Goal: Task Accomplishment & Management: Manage account settings

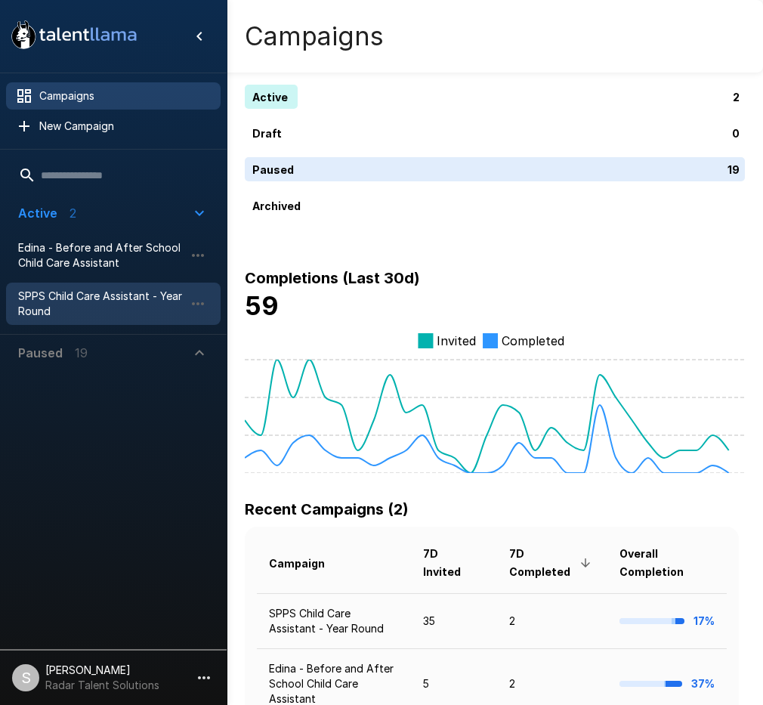
click at [80, 286] on div "SPPS Child Care Assistant - Year Round" at bounding box center [113, 303] width 214 height 42
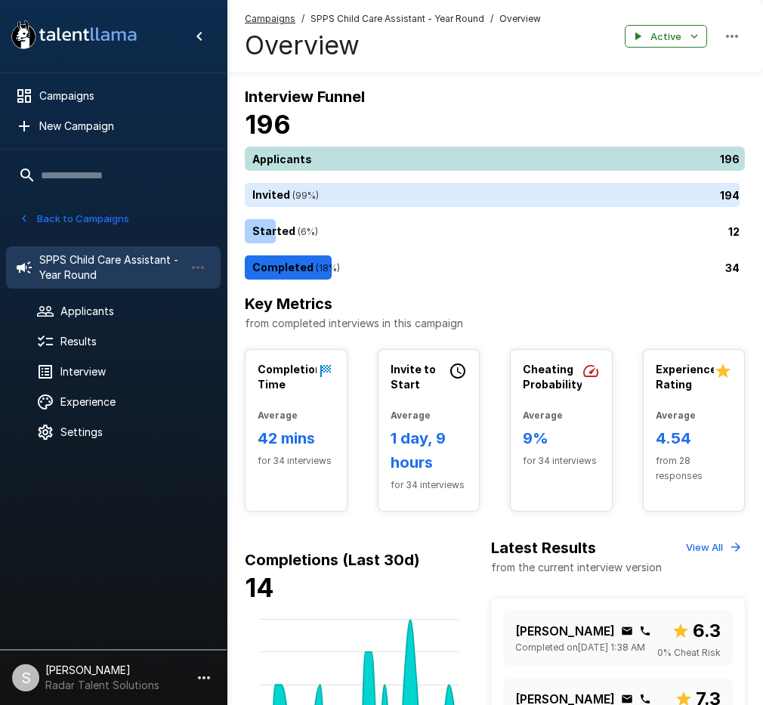
click at [348, 156] on div "196" at bounding box center [498, 158] width 506 height 24
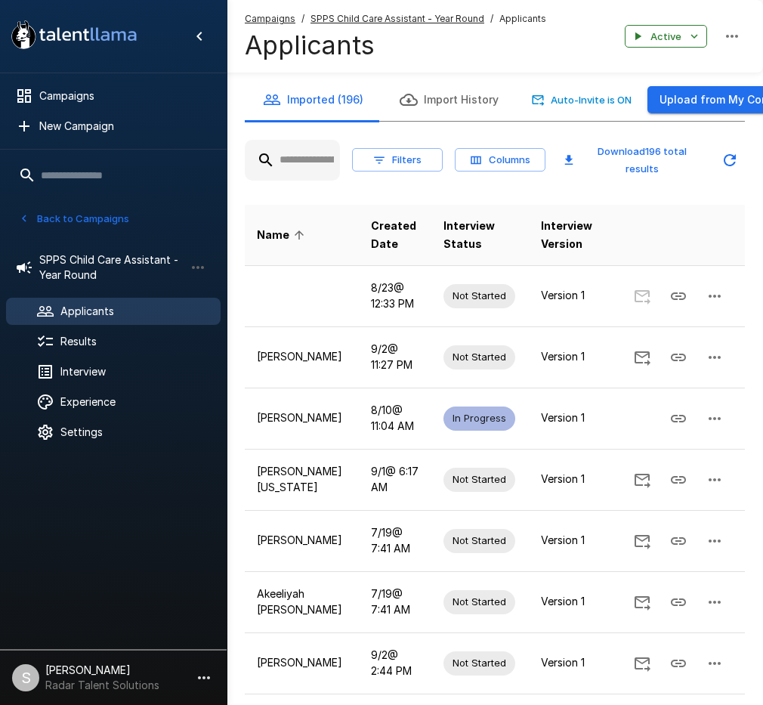
click at [288, 155] on input "text" at bounding box center [292, 159] width 95 height 27
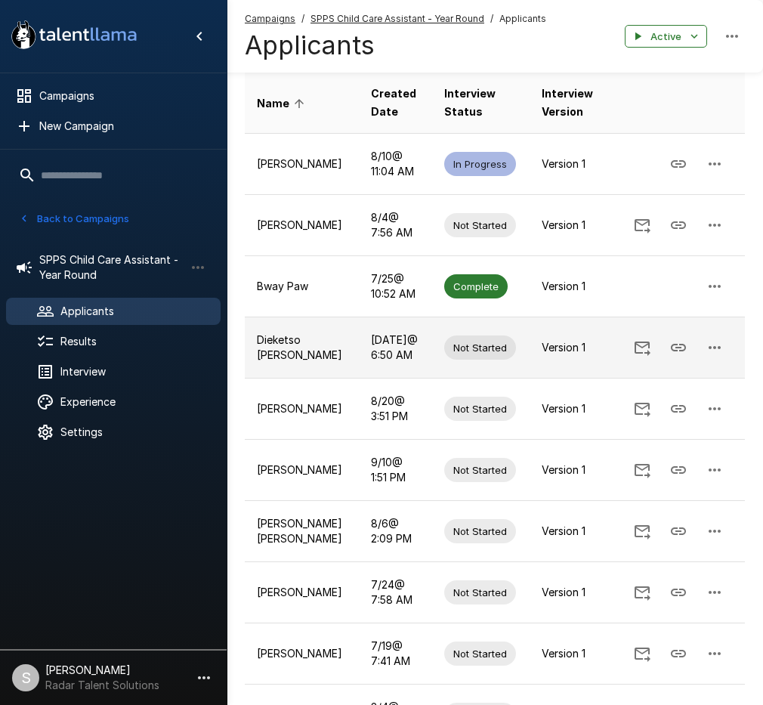
scroll to position [151, 0]
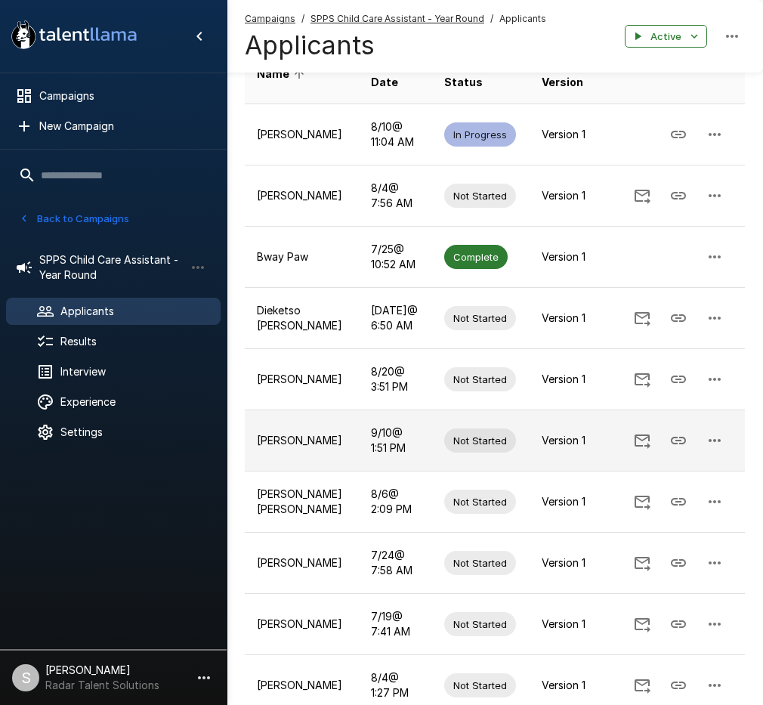
click at [719, 442] on icon "button" at bounding box center [714, 440] width 12 height 3
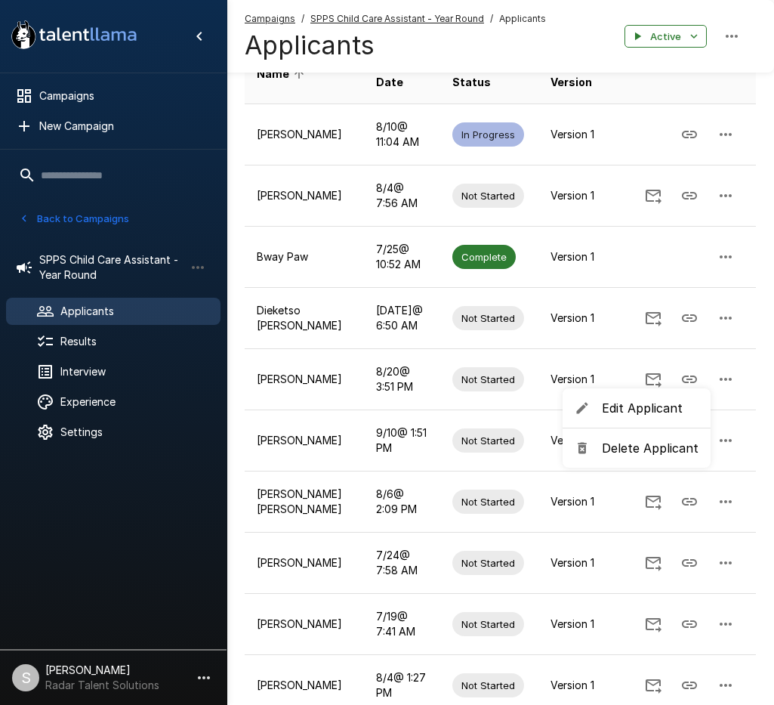
click at [636, 455] on span "Delete Applicant" at bounding box center [650, 448] width 97 height 18
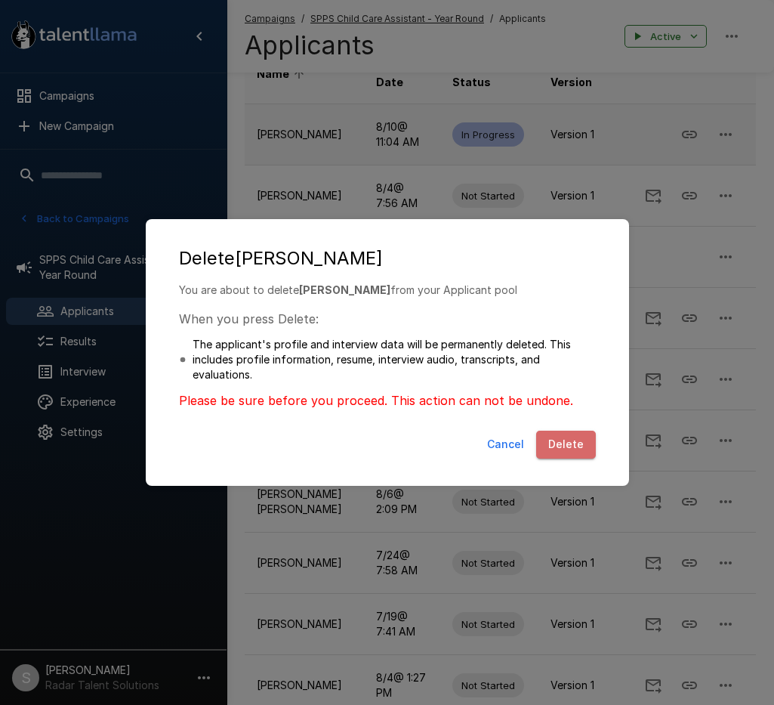
drag, startPoint x: 575, startPoint y: 435, endPoint x: 321, endPoint y: 146, distance: 384.2
click at [574, 435] on button "Delete" at bounding box center [566, 444] width 60 height 28
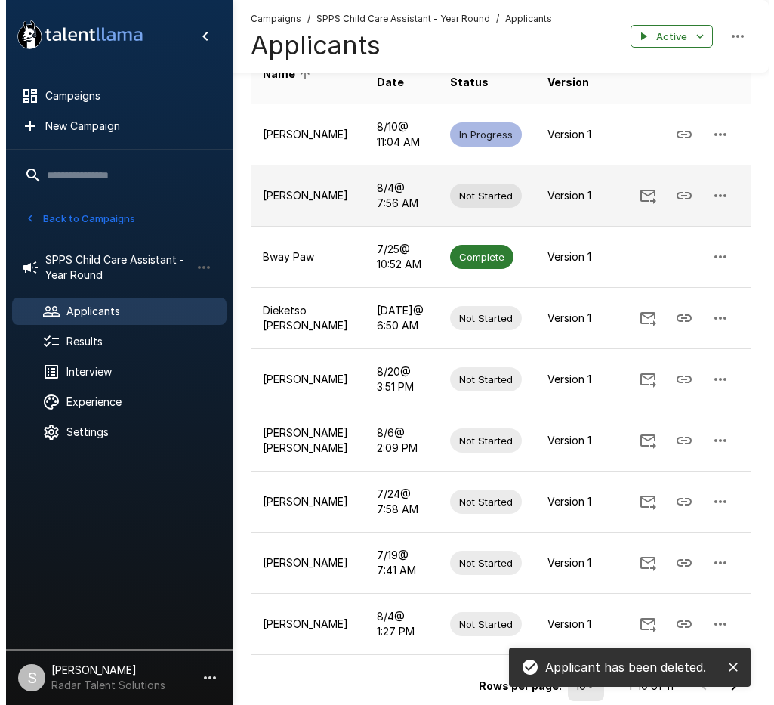
scroll to position [0, 0]
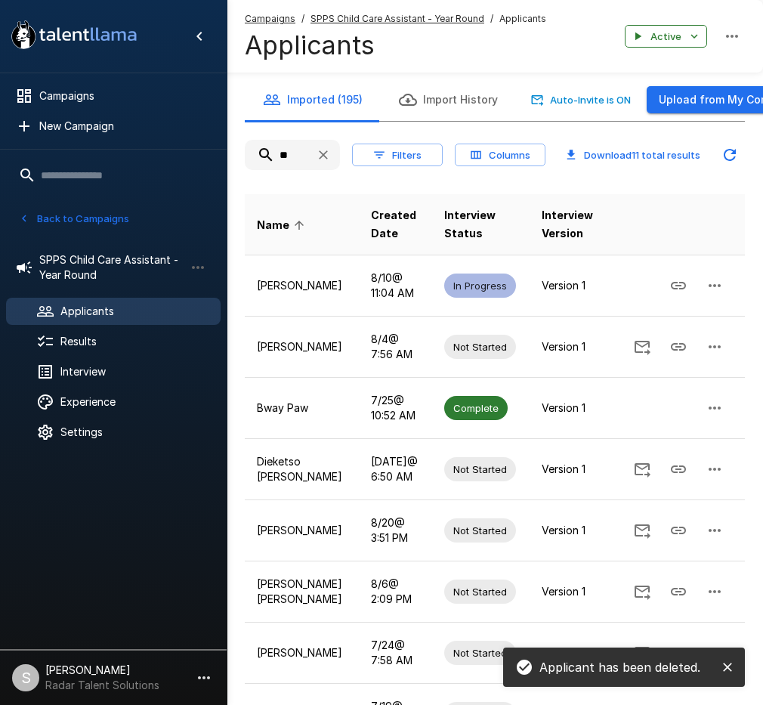
drag, startPoint x: 298, startPoint y: 148, endPoint x: 261, endPoint y: 155, distance: 37.6
click at [261, 155] on input "**" at bounding box center [274, 154] width 59 height 27
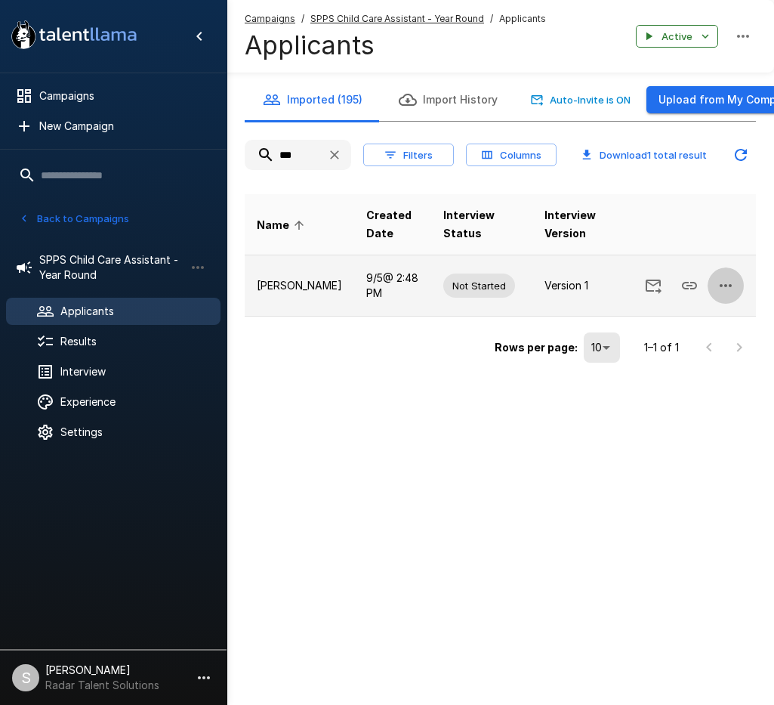
click at [729, 282] on icon "button" at bounding box center [726, 285] width 18 height 18
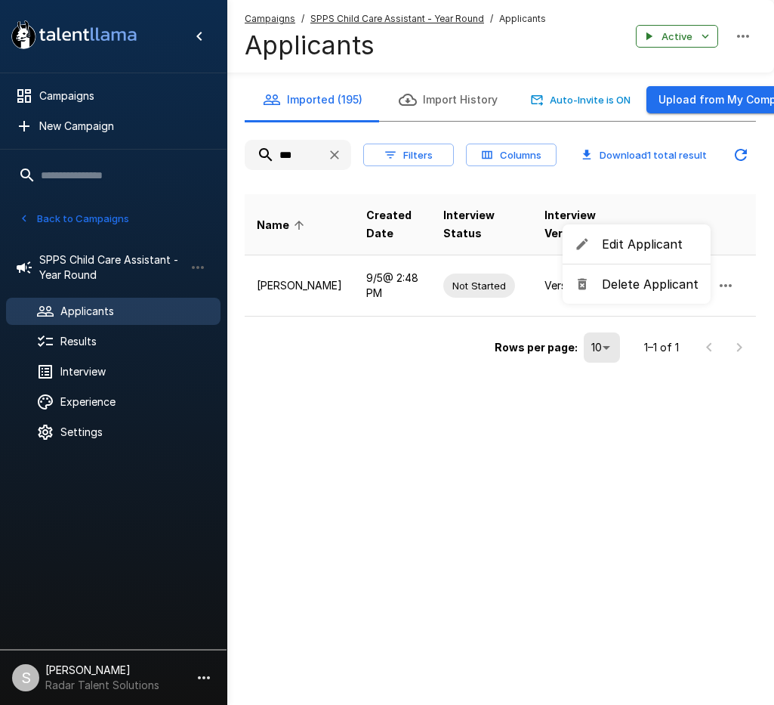
click at [663, 291] on span "Delete Applicant" at bounding box center [650, 284] width 97 height 18
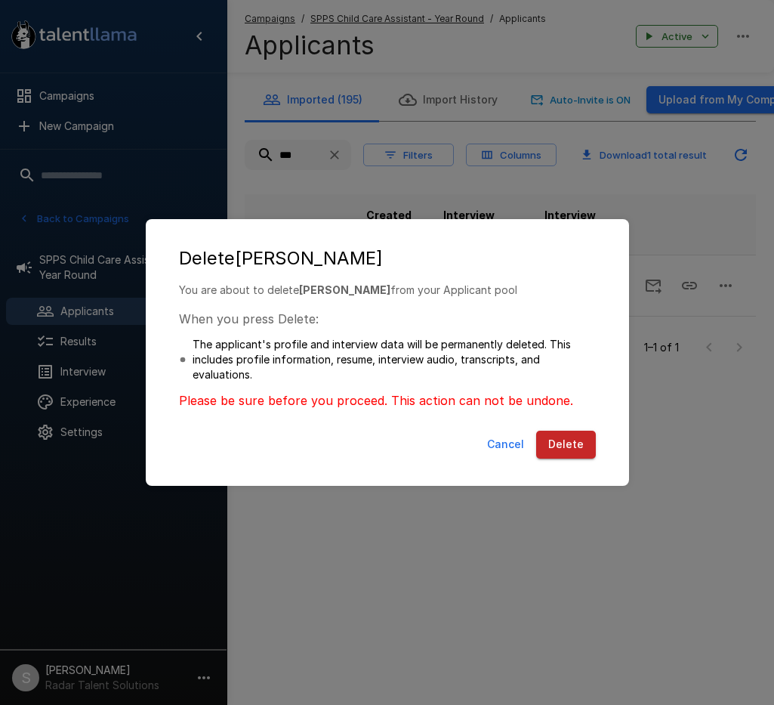
click at [569, 449] on button "Delete" at bounding box center [566, 444] width 60 height 28
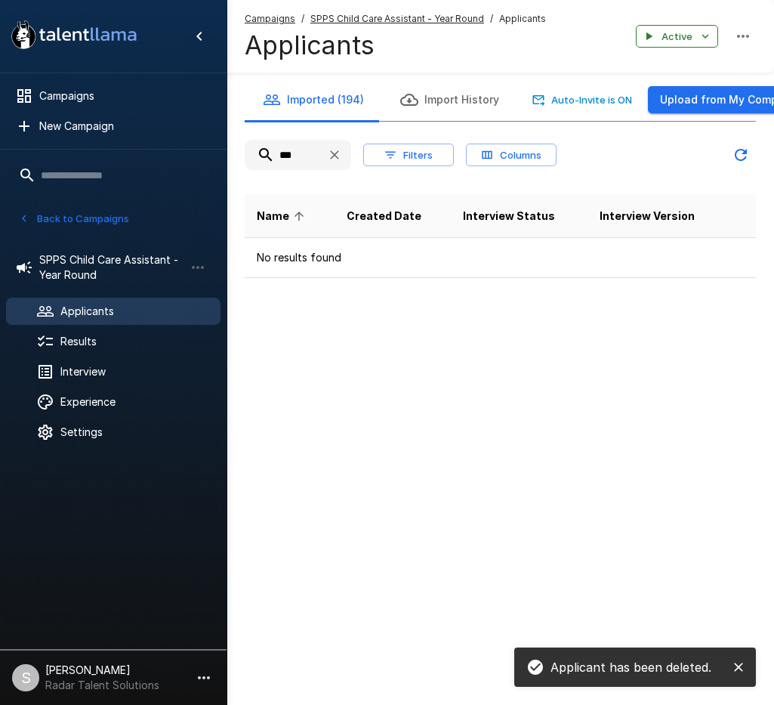
drag, startPoint x: 305, startPoint y: 155, endPoint x: 260, endPoint y: 157, distance: 45.4
click at [260, 157] on input "***" at bounding box center [280, 154] width 70 height 27
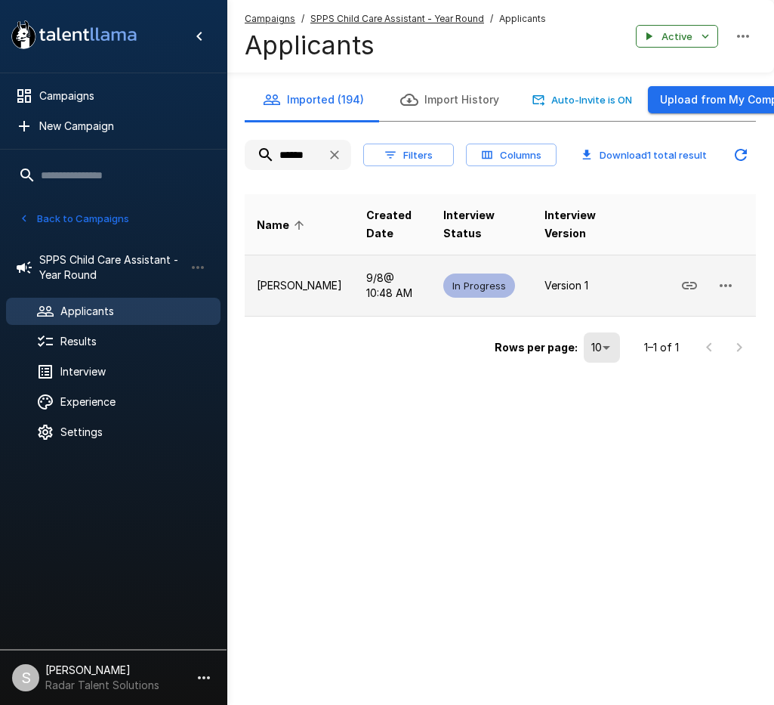
click at [729, 281] on icon "button" at bounding box center [726, 285] width 18 height 18
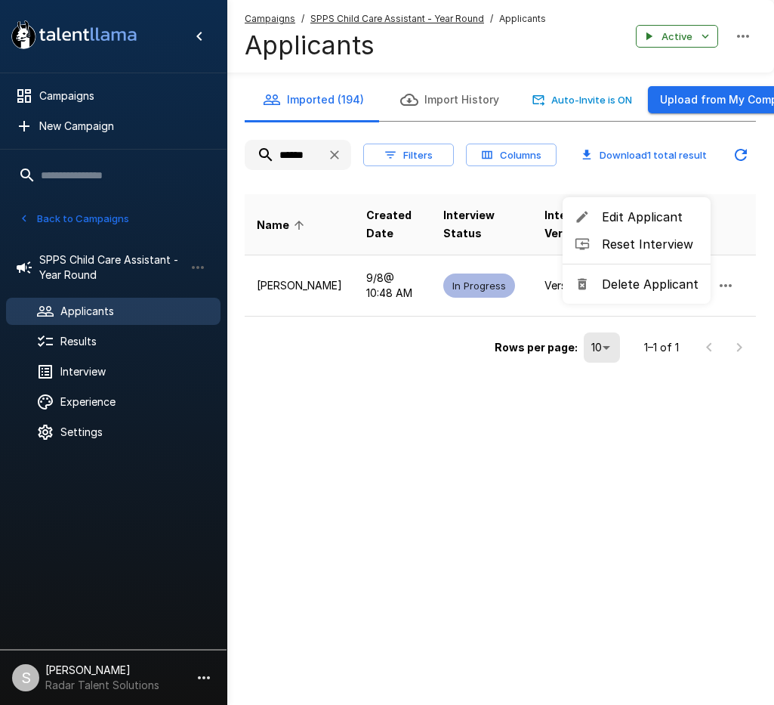
click at [643, 286] on span "Delete Applicant" at bounding box center [650, 284] width 97 height 18
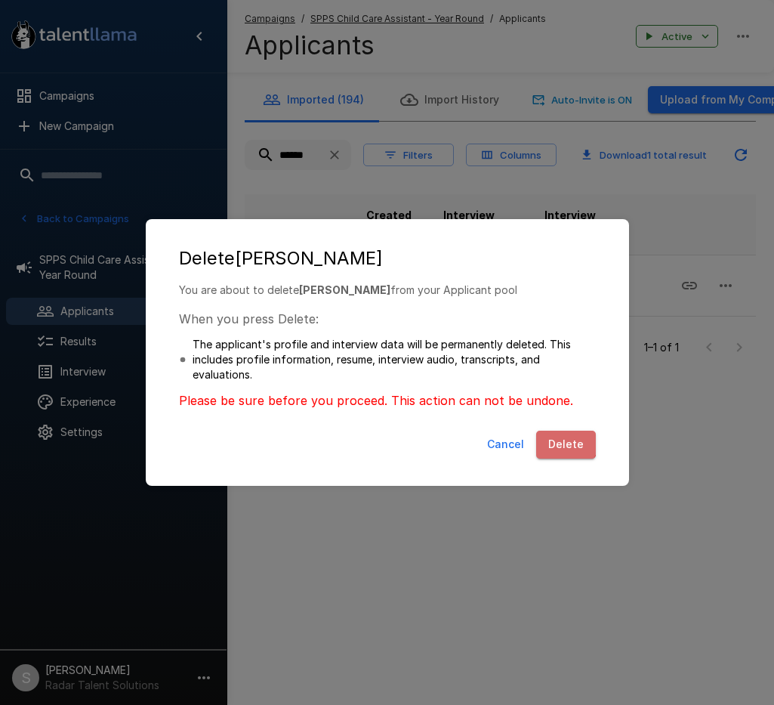
click at [563, 441] on button "Delete" at bounding box center [566, 444] width 60 height 28
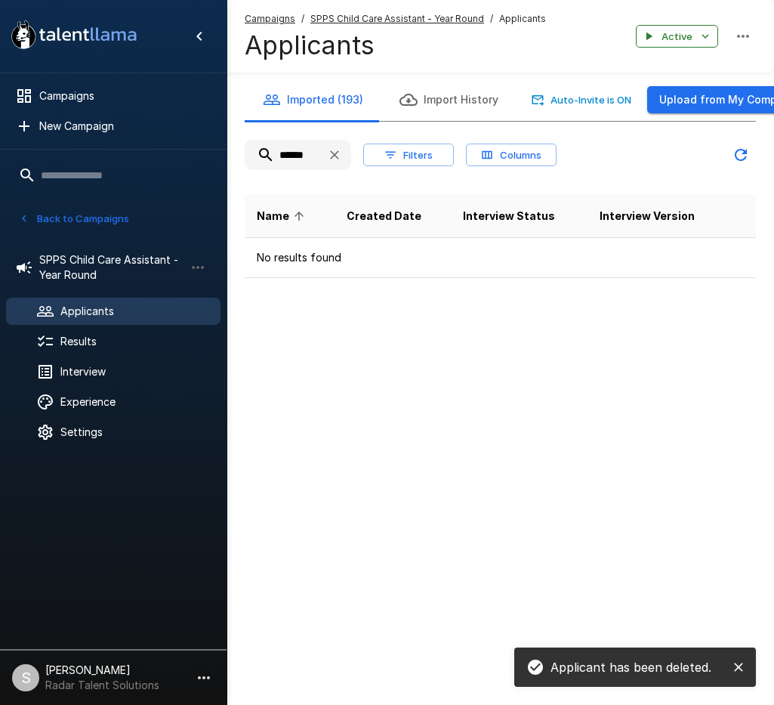
drag, startPoint x: 313, startPoint y: 158, endPoint x: 245, endPoint y: 157, distance: 67.2
click at [245, 157] on input "******" at bounding box center [280, 154] width 70 height 27
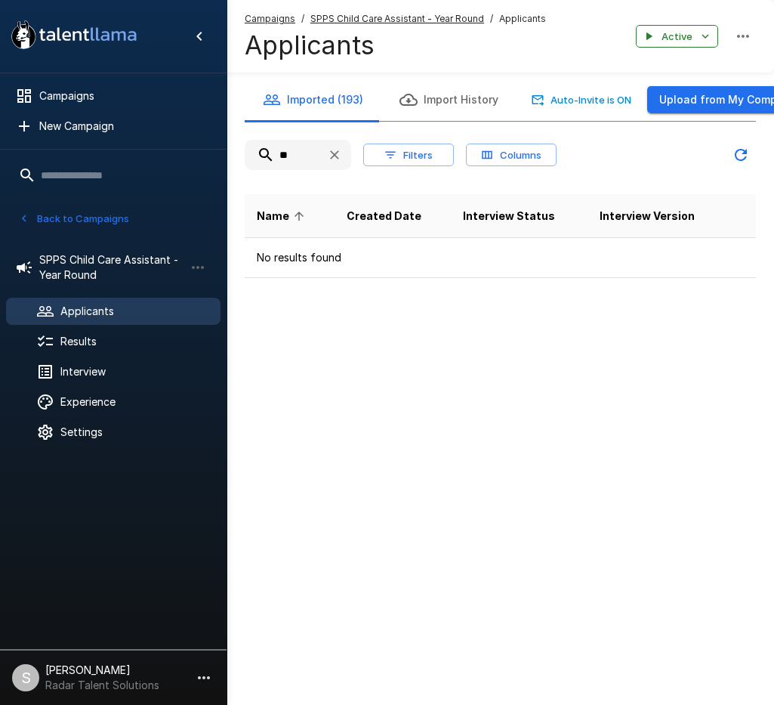
type input "*"
type input "****"
